Goal: Information Seeking & Learning: Compare options

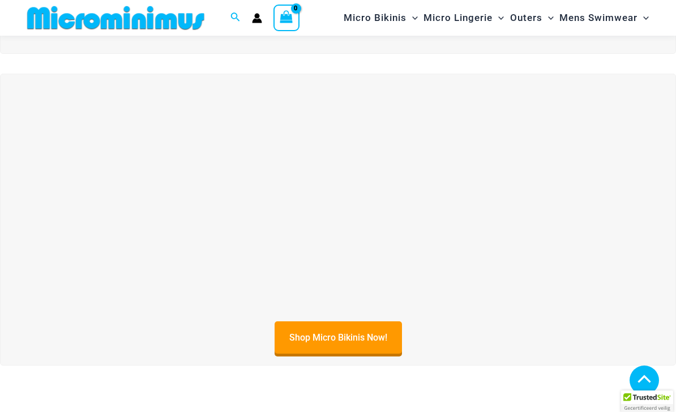
scroll to position [290, 0]
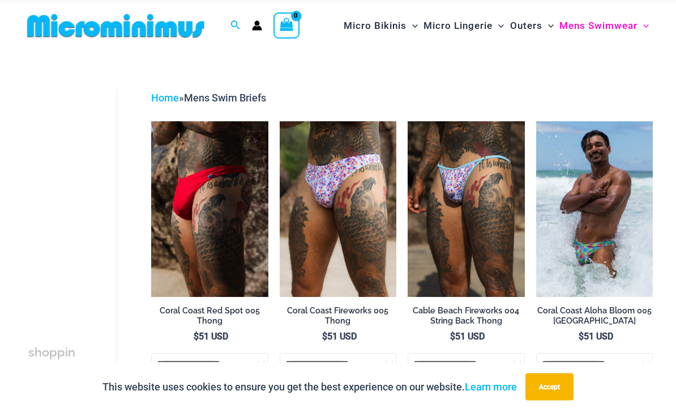
scroll to position [14, 0]
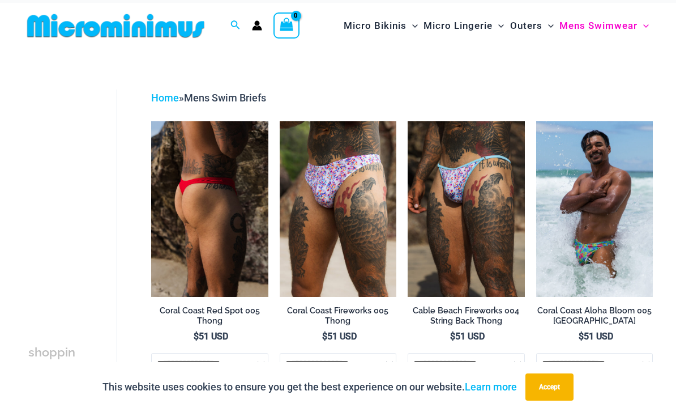
click at [208, 165] on img at bounding box center [209, 209] width 117 height 176
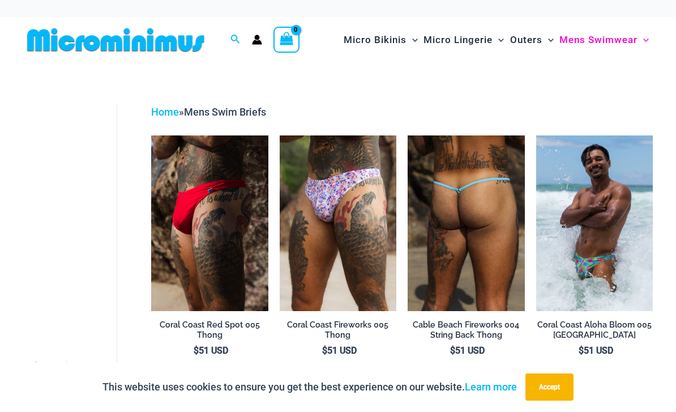
click at [427, 225] on img at bounding box center [466, 223] width 117 height 176
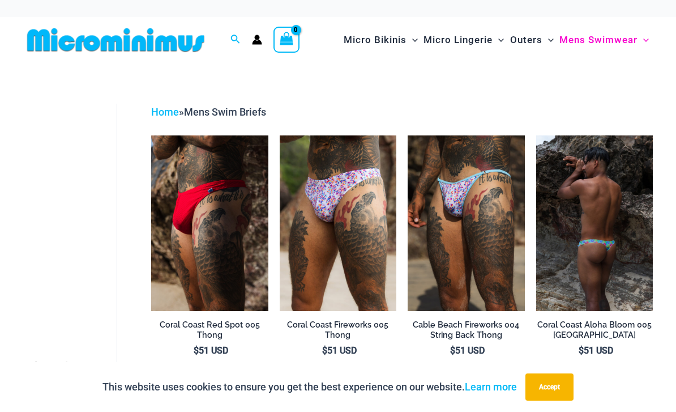
click at [605, 219] on img at bounding box center [594, 223] width 117 height 176
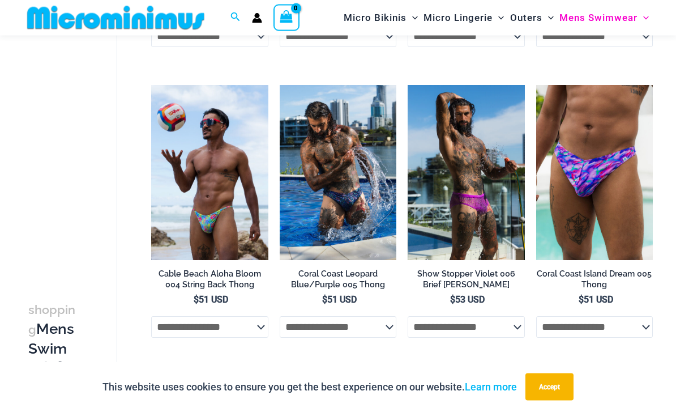
scroll to position [336, 0]
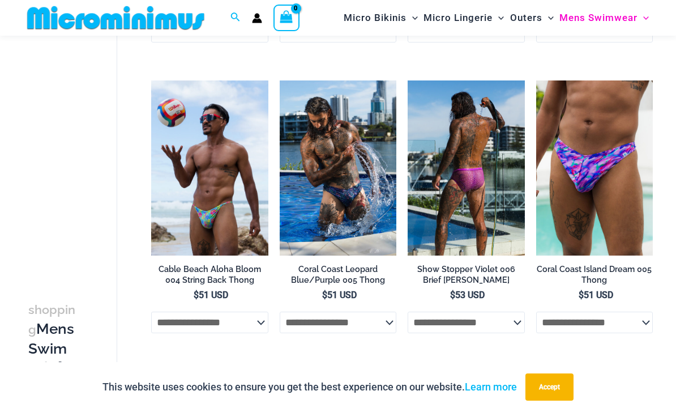
click at [468, 152] on img at bounding box center [466, 168] width 117 height 176
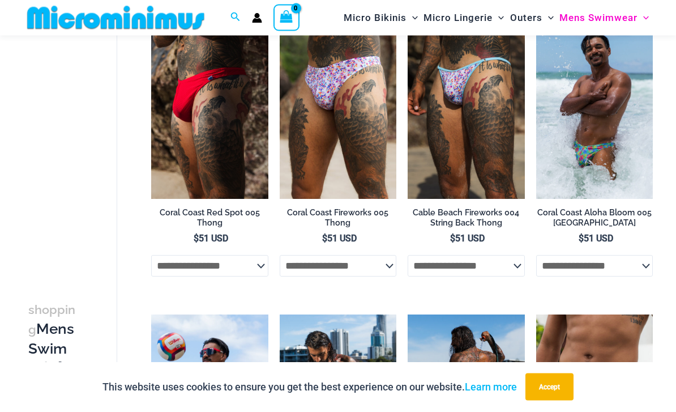
scroll to position [102, 0]
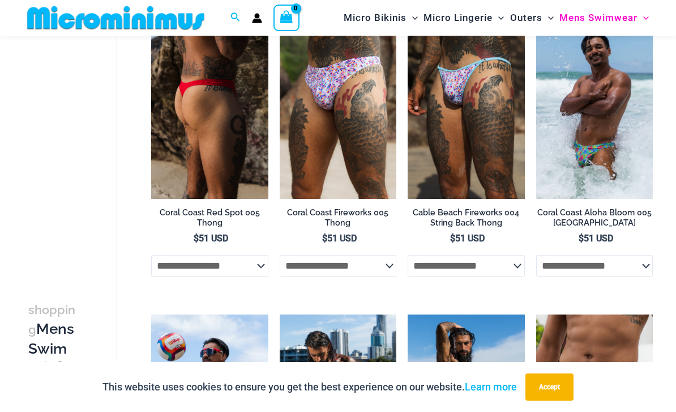
click at [187, 79] on img at bounding box center [209, 111] width 117 height 176
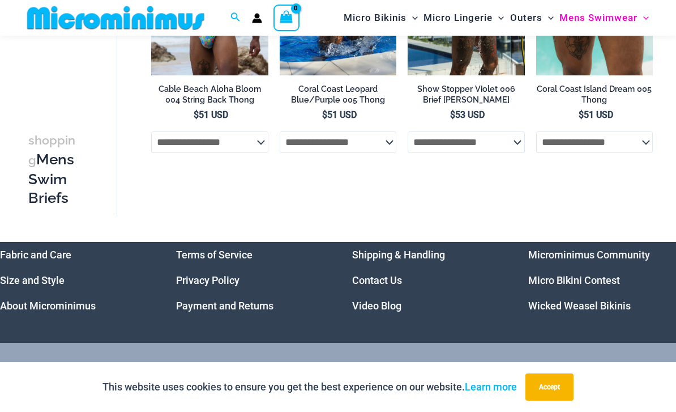
scroll to position [569, 0]
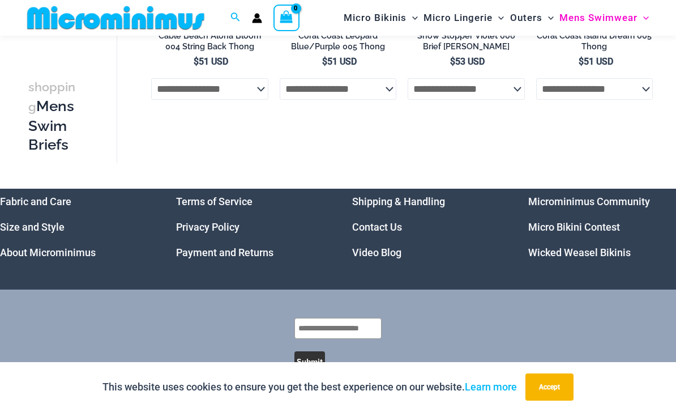
click at [622, 256] on link "Wicked Weasel Bikinis" at bounding box center [579, 252] width 102 height 12
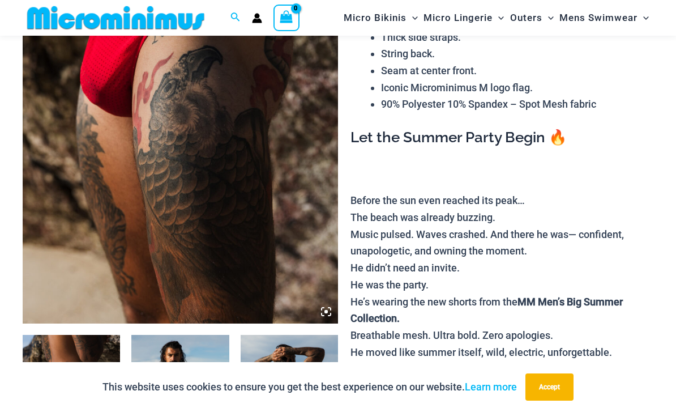
scroll to position [199, 0]
